Goal: Task Accomplishment & Management: Complete application form

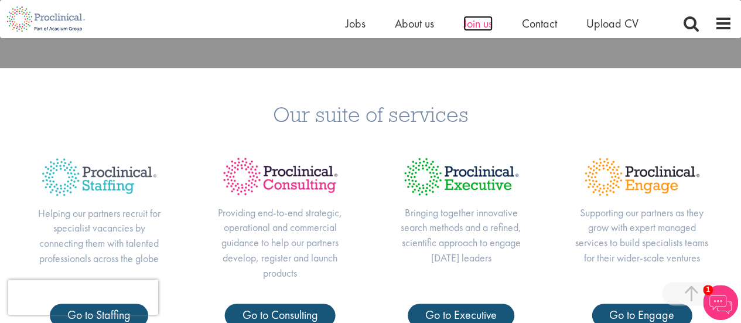
drag, startPoint x: 0, startPoint y: 0, endPoint x: 479, endPoint y: 26, distance: 479.8
click at [479, 26] on span "Join us" at bounding box center [477, 23] width 29 height 15
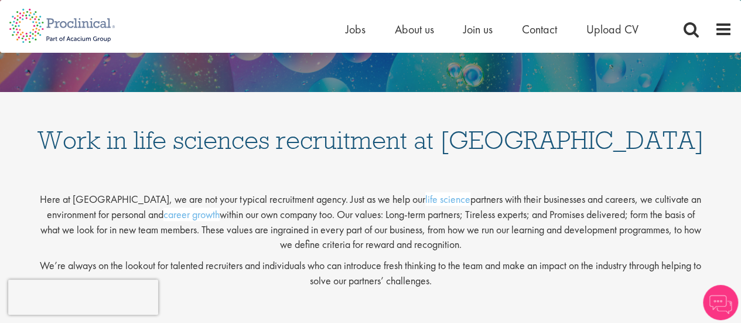
scroll to position [234, 0]
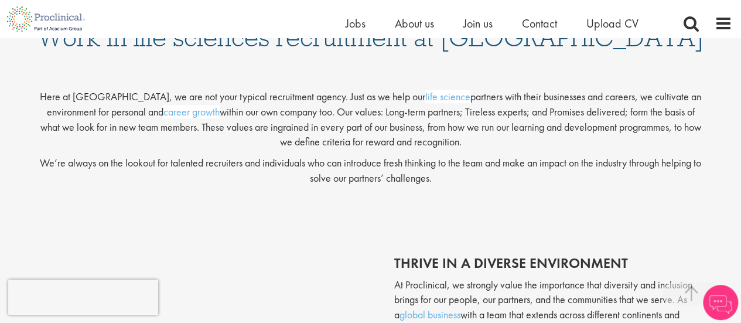
click at [620, 11] on div "Home Jobs About us Join us Contact Upload CV" at bounding box center [366, 19] width 732 height 38
click at [617, 21] on span "Upload CV" at bounding box center [612, 23] width 52 height 15
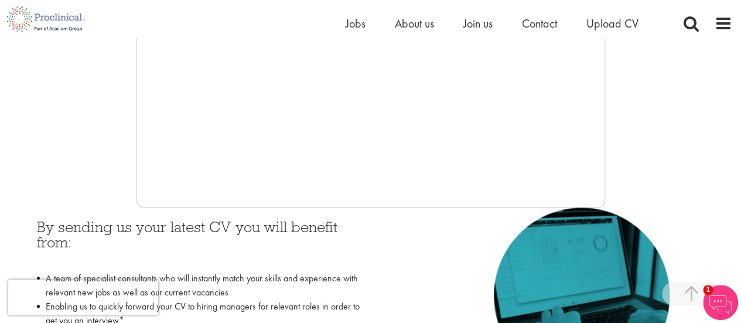
scroll to position [385, 0]
click at [618, 23] on span "Upload CV" at bounding box center [612, 23] width 52 height 15
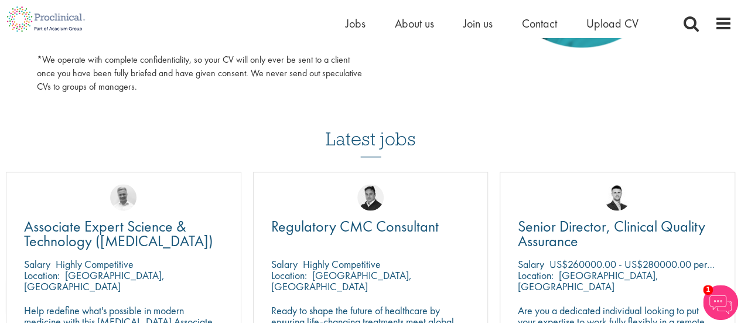
scroll to position [820, 0]
